Goal: Task Accomplishment & Management: Manage account settings

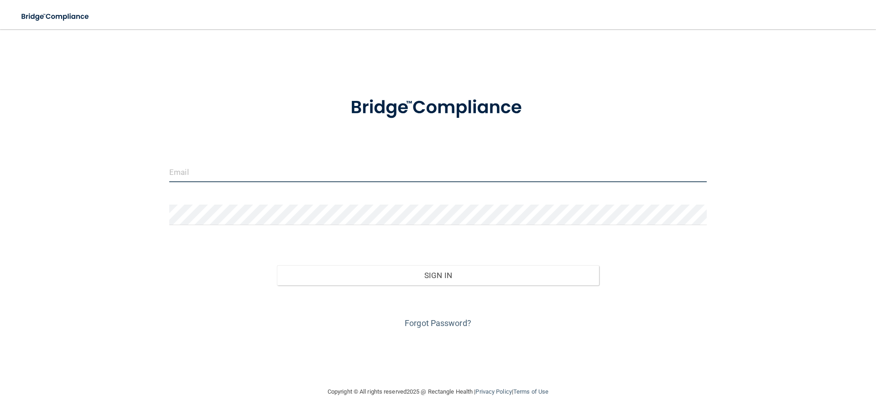
click at [206, 174] on input "email" at bounding box center [437, 171] width 537 height 21
type input "[EMAIL_ADDRESS][DOMAIN_NAME]"
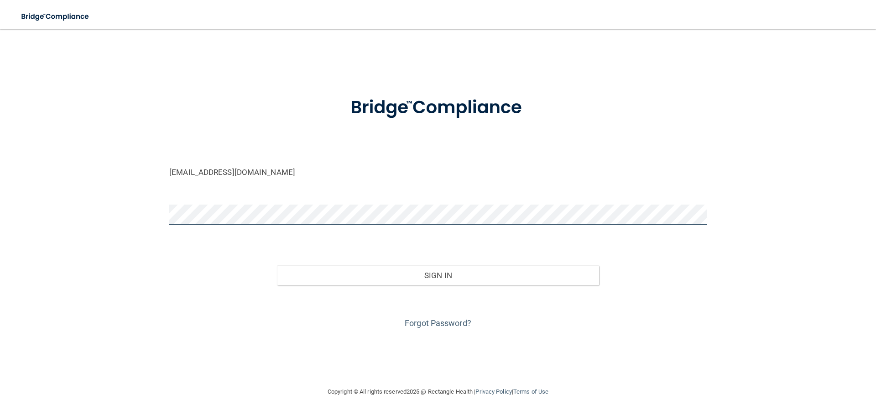
click at [277, 265] on button "Sign In" at bounding box center [438, 275] width 322 height 20
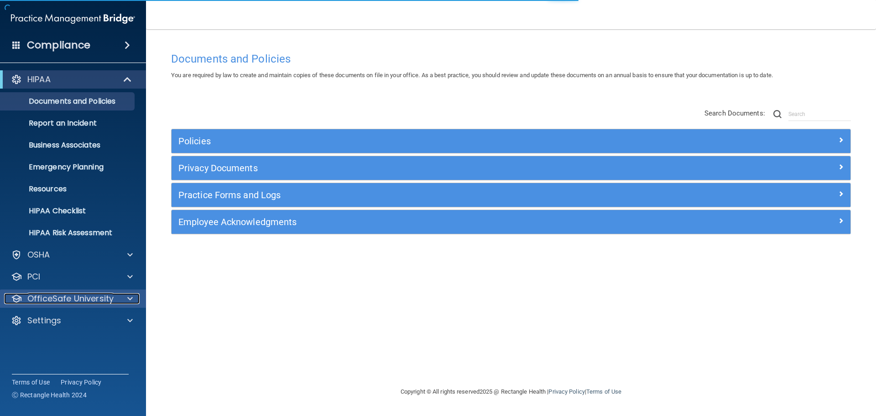
click at [55, 295] on p "OfficeSafe University" at bounding box center [70, 298] width 86 height 11
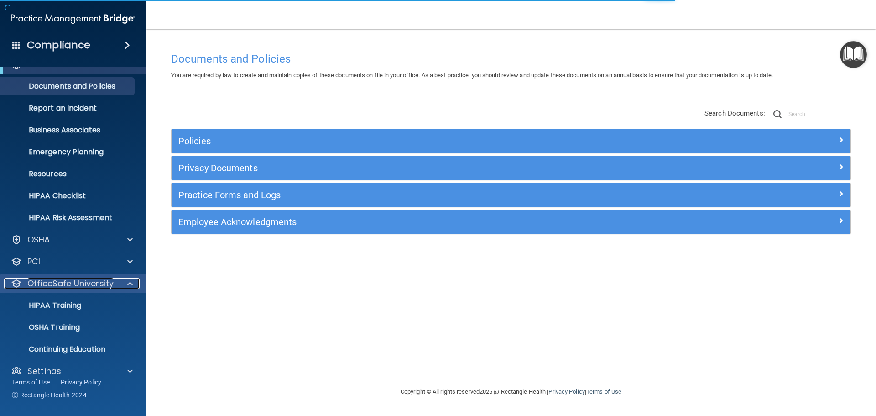
scroll to position [29, 0]
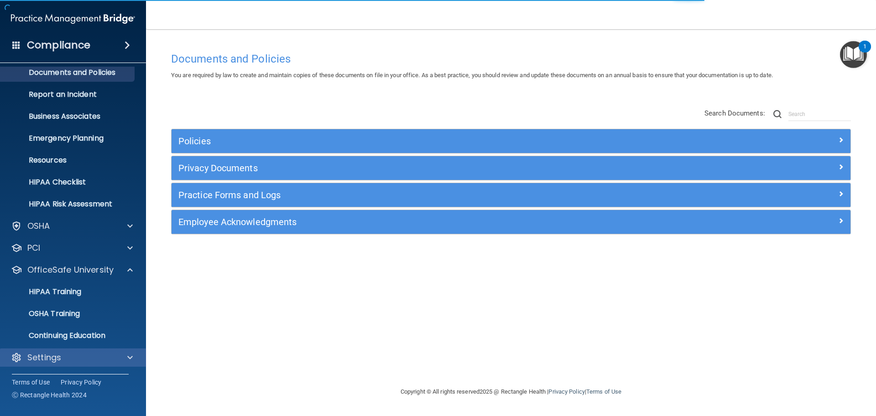
click at [55, 348] on div "Settings" at bounding box center [73, 357] width 146 height 18
click at [57, 353] on p "Settings" at bounding box center [44, 357] width 34 height 11
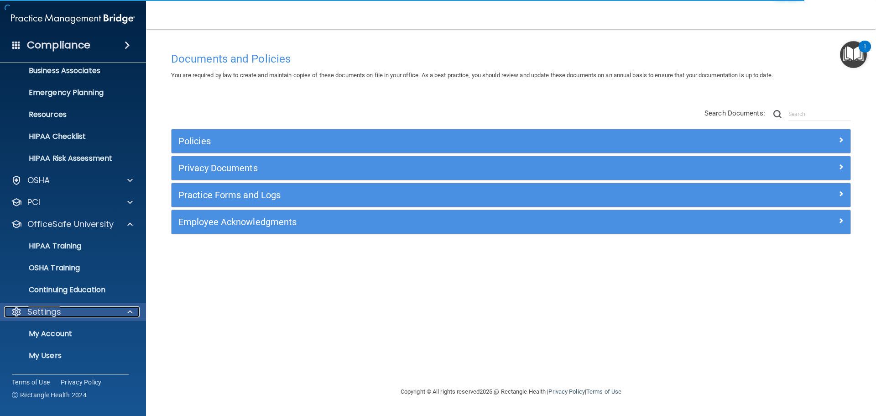
scroll to position [116, 0]
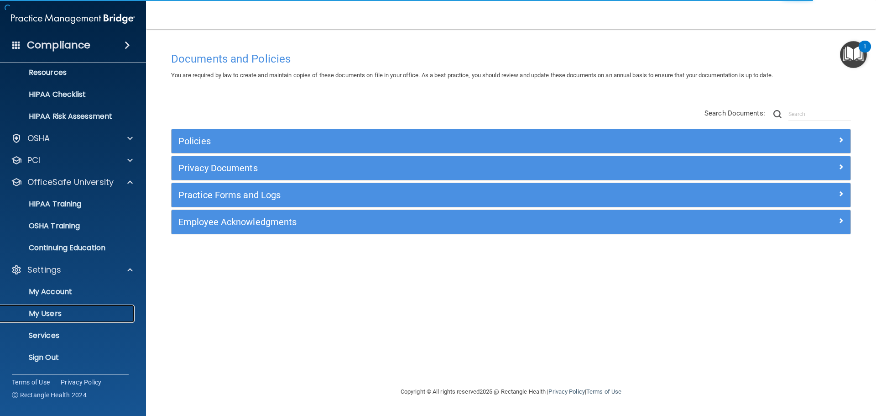
click at [56, 312] on p "My Users" at bounding box center [68, 313] width 125 height 9
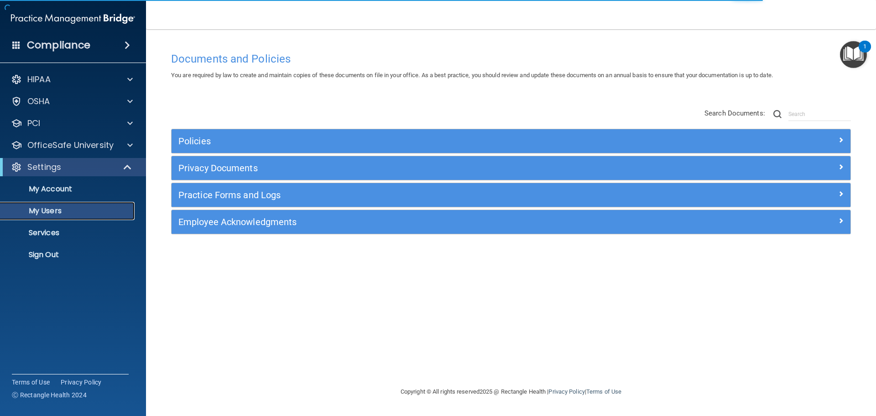
select select "20"
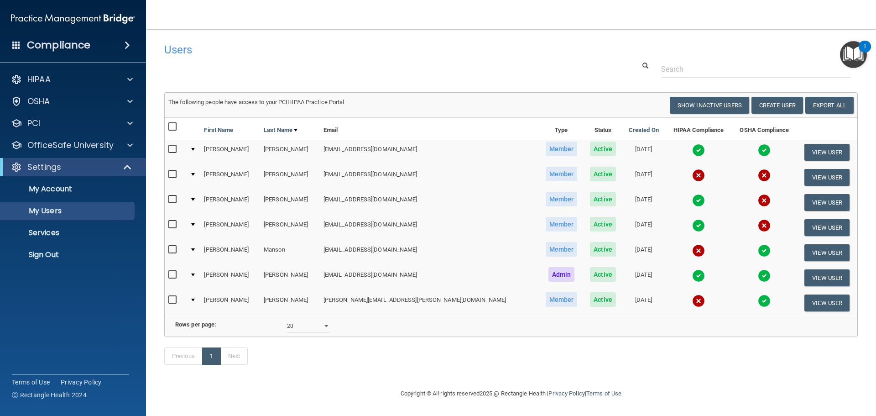
click at [681, 170] on td at bounding box center [698, 177] width 67 height 25
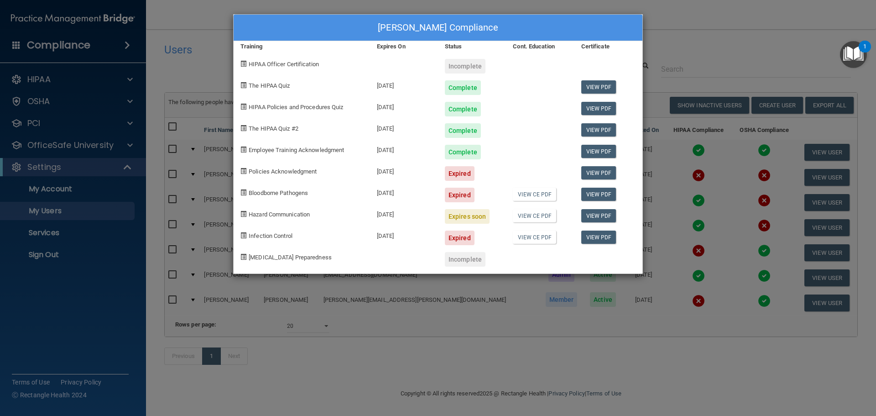
click at [702, 29] on div "[PERSON_NAME] Compliance Training Expires On Status Cont. Education Certificate…" at bounding box center [438, 208] width 876 height 416
